Goal: Navigation & Orientation: Find specific page/section

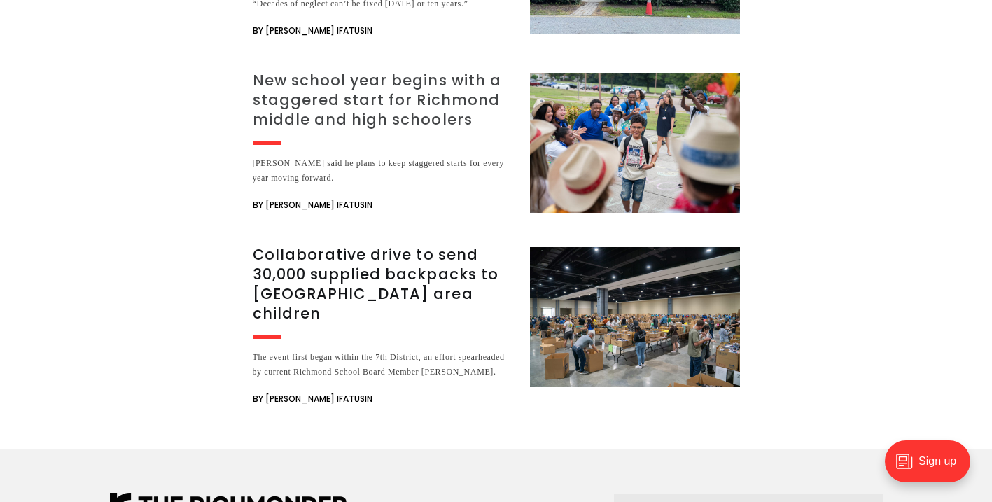
scroll to position [2526, 0]
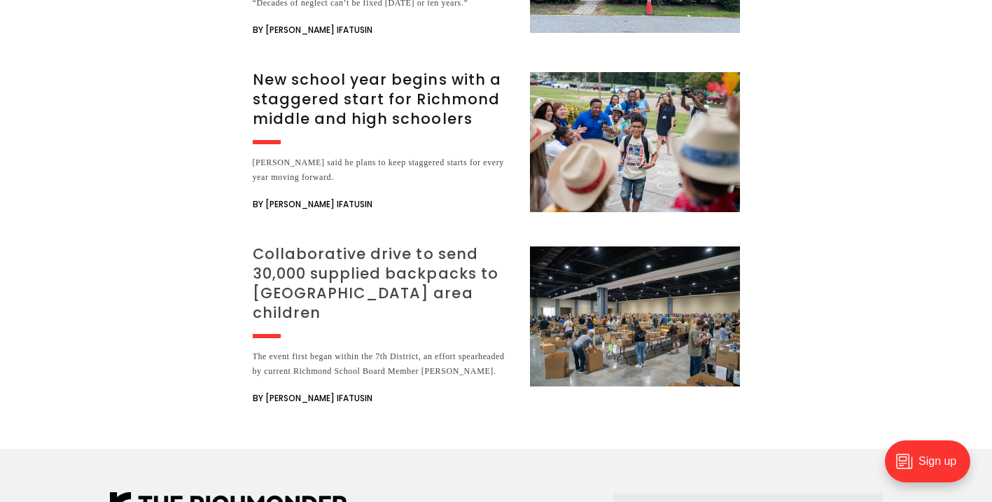
click at [363, 244] on h3 "Collaborative drive to send 30,000 supplied backpacks to [GEOGRAPHIC_DATA] area…" at bounding box center [383, 283] width 260 height 78
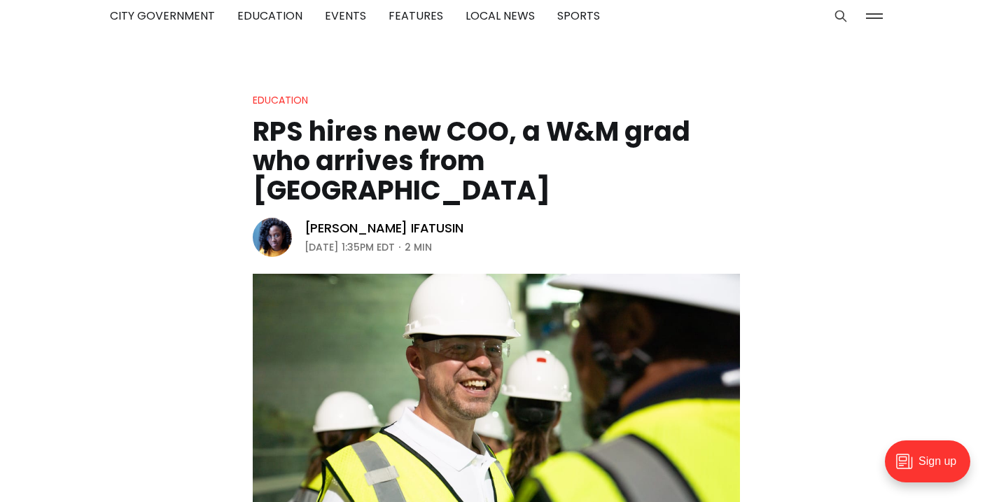
scroll to position [0, 0]
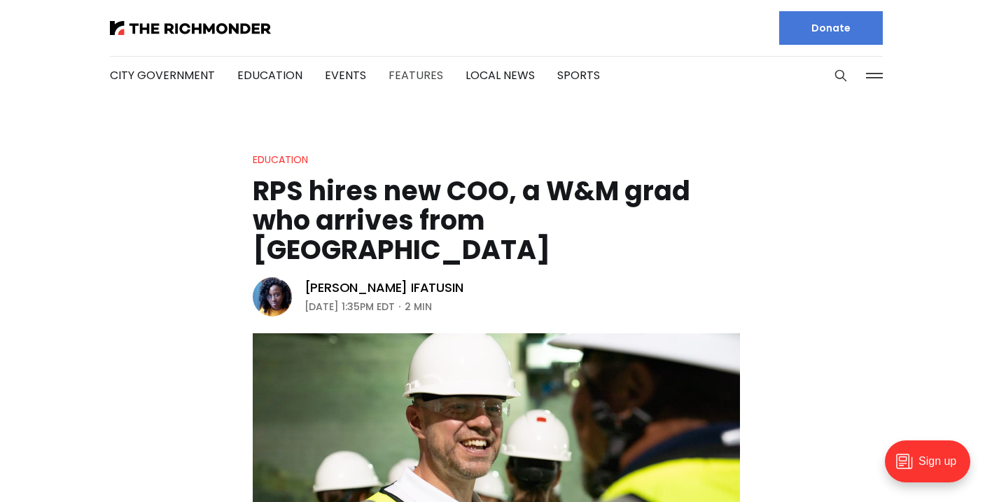
click at [410, 76] on link "Features" at bounding box center [416, 75] width 55 height 16
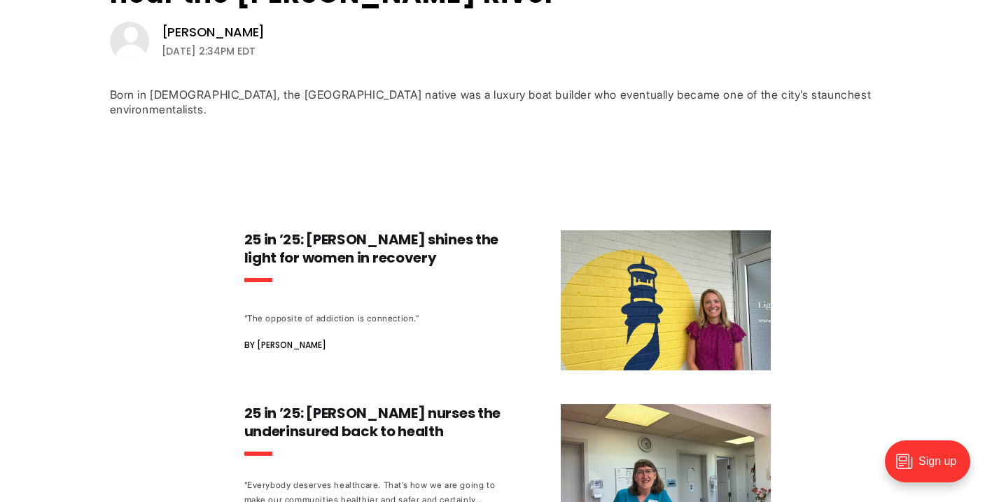
scroll to position [622, 0]
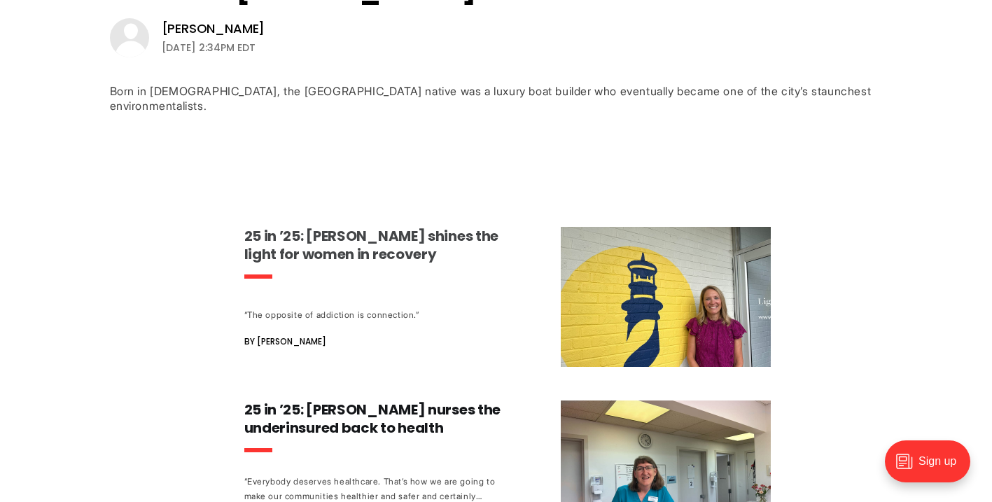
click at [338, 229] on h3 "25 in ’25: Emily DuBose shines the light for women in recovery" at bounding box center [374, 245] width 260 height 36
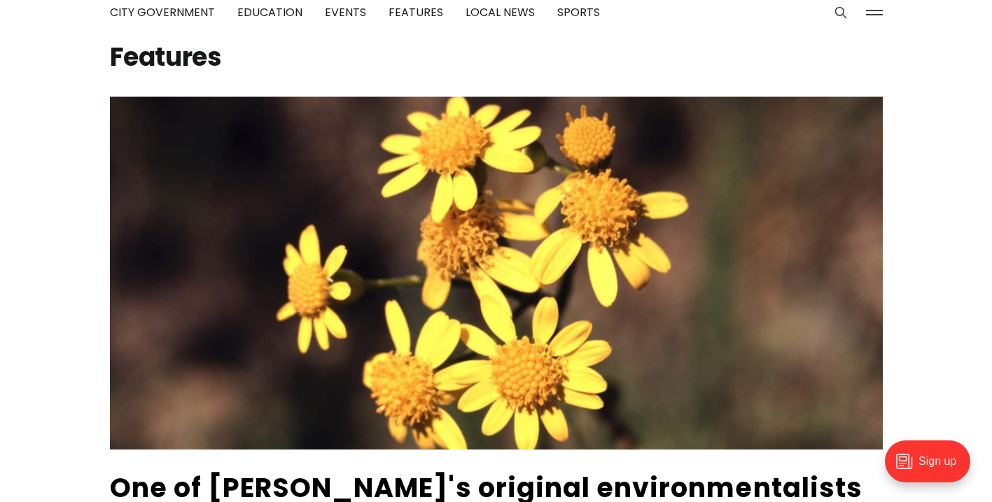
scroll to position [0, 0]
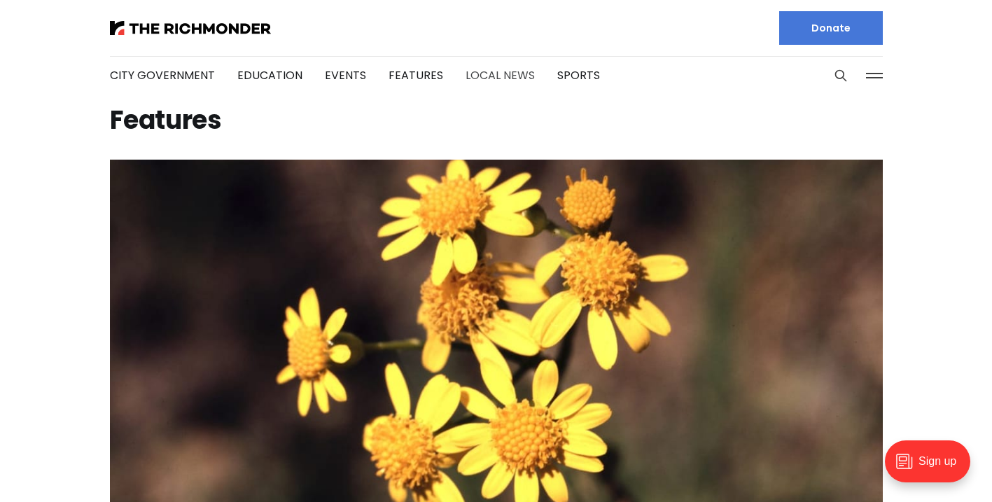
click at [492, 76] on link "Local News" at bounding box center [500, 75] width 69 height 16
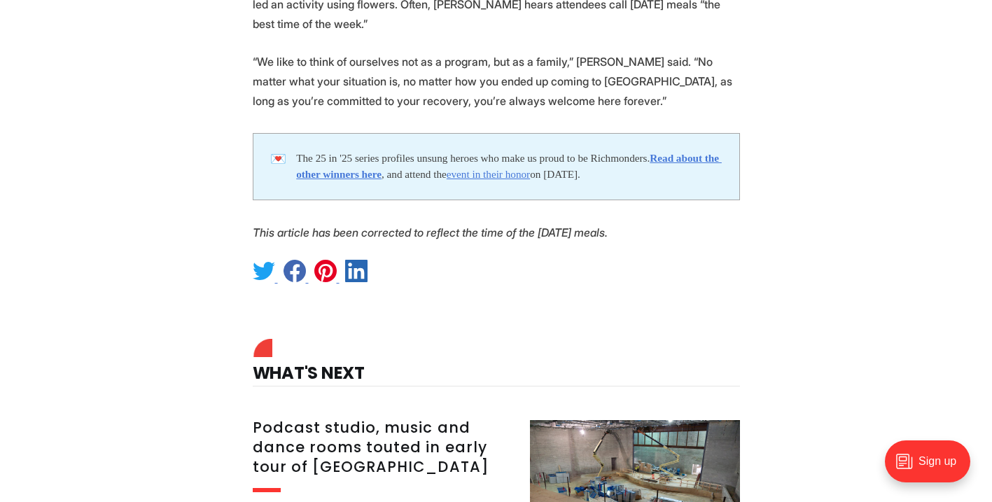
scroll to position [3151, 0]
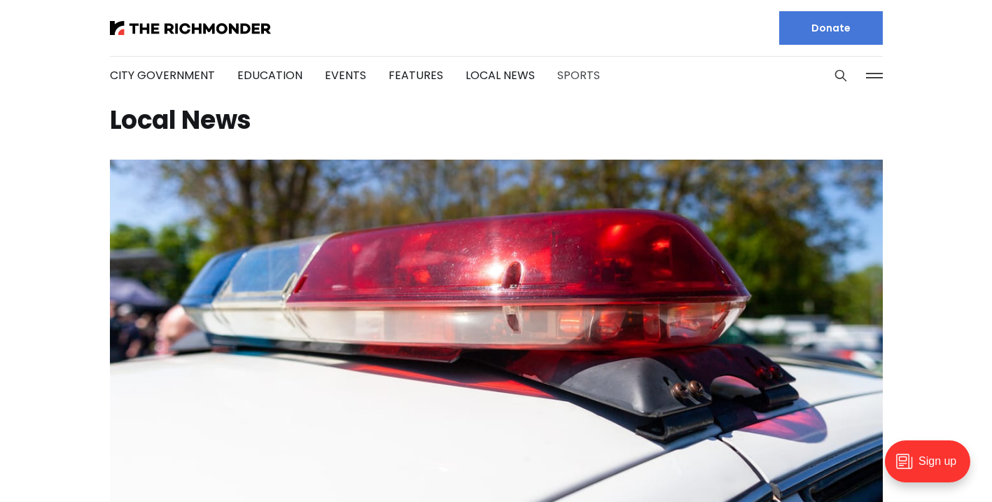
click at [569, 76] on link "Sports" at bounding box center [578, 75] width 43 height 16
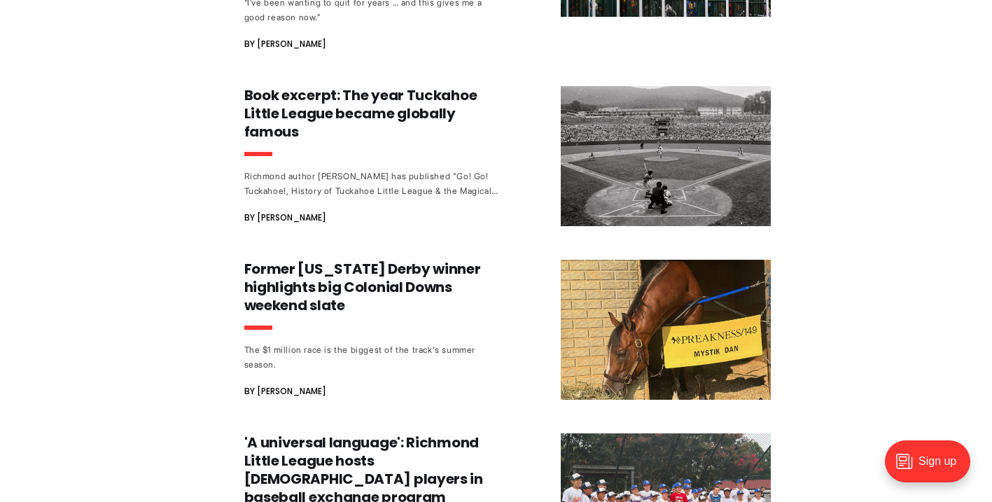
scroll to position [1299, 0]
